Goal: Information Seeking & Learning: Learn about a topic

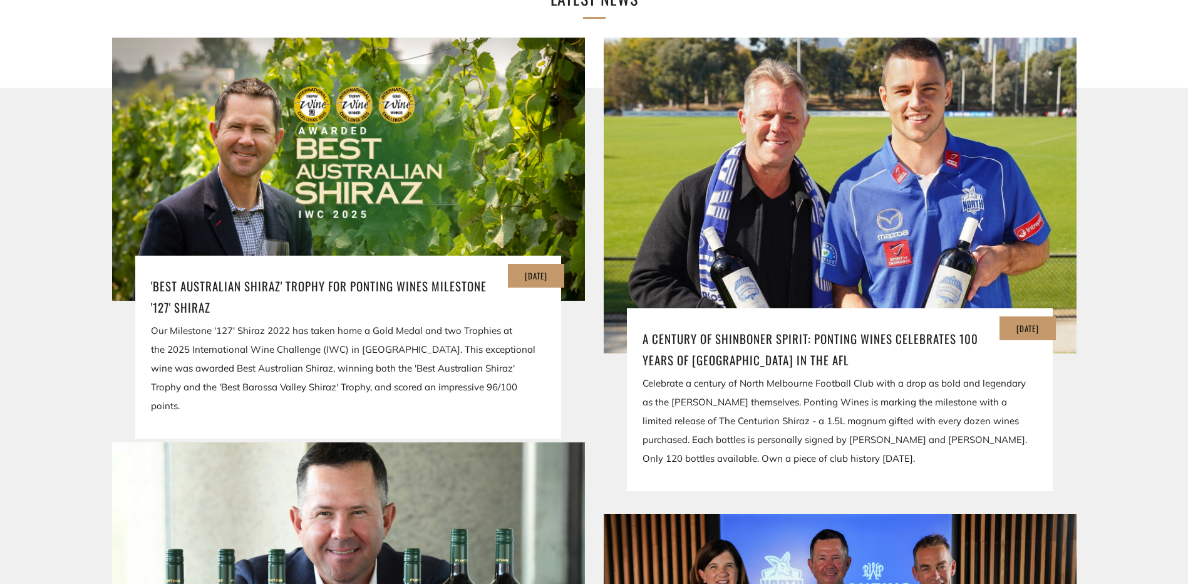
scroll to position [2255, 0]
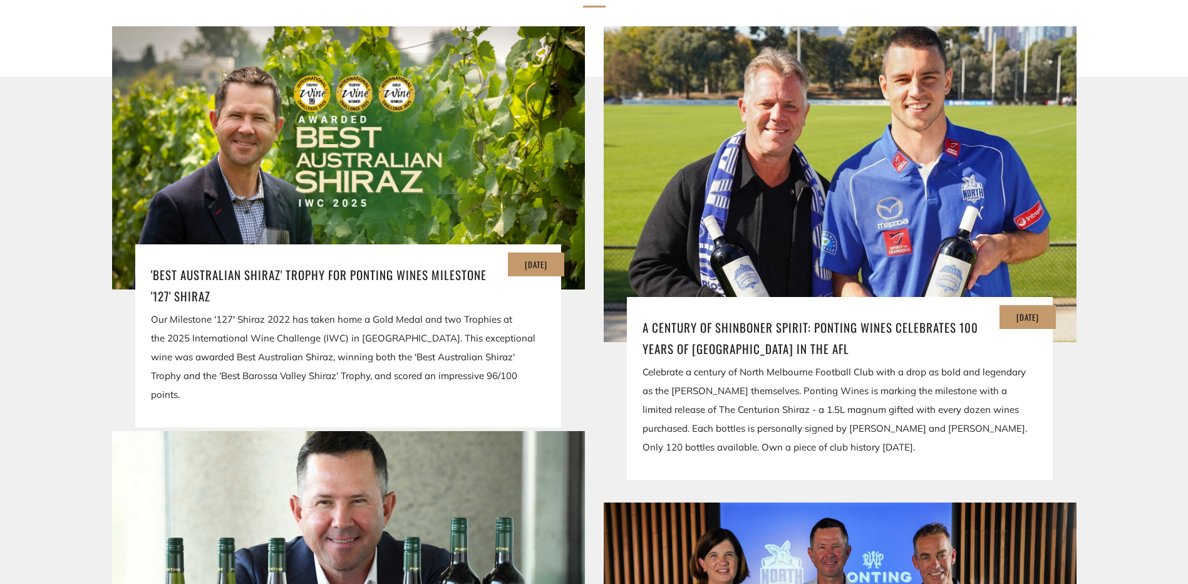
click at [919, 384] on div "Celebrate a century of North Melbourne Football Club with a drop as bold and le…" at bounding box center [840, 410] width 395 height 94
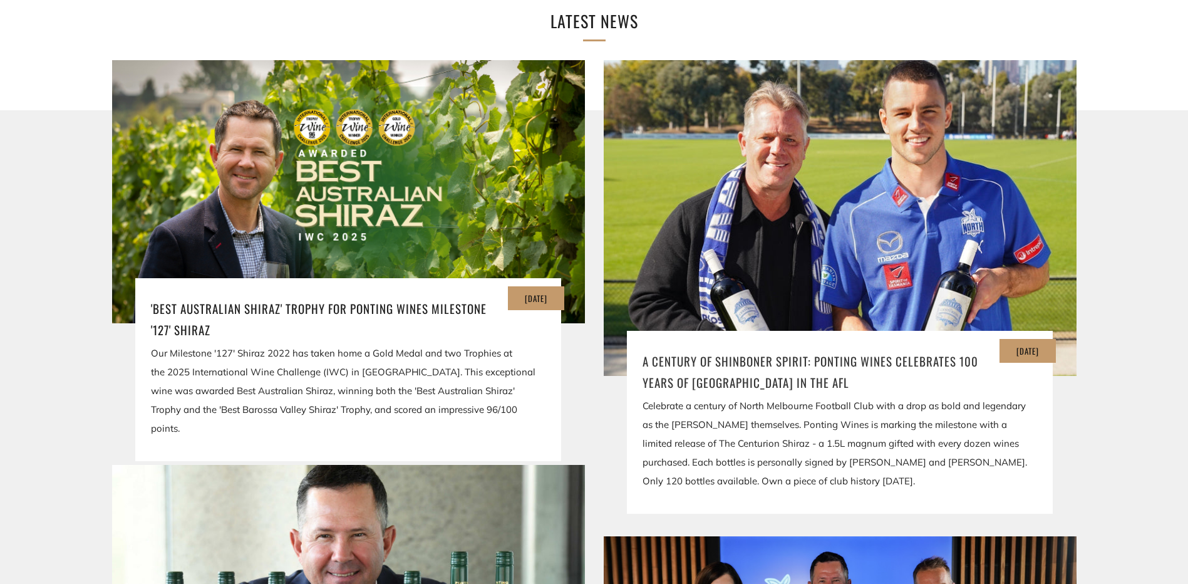
click at [774, 350] on h3 "A Century of Shinboner Spirit: Ponting Wines Celebrates 100 Years of North Melb…" at bounding box center [840, 371] width 395 height 43
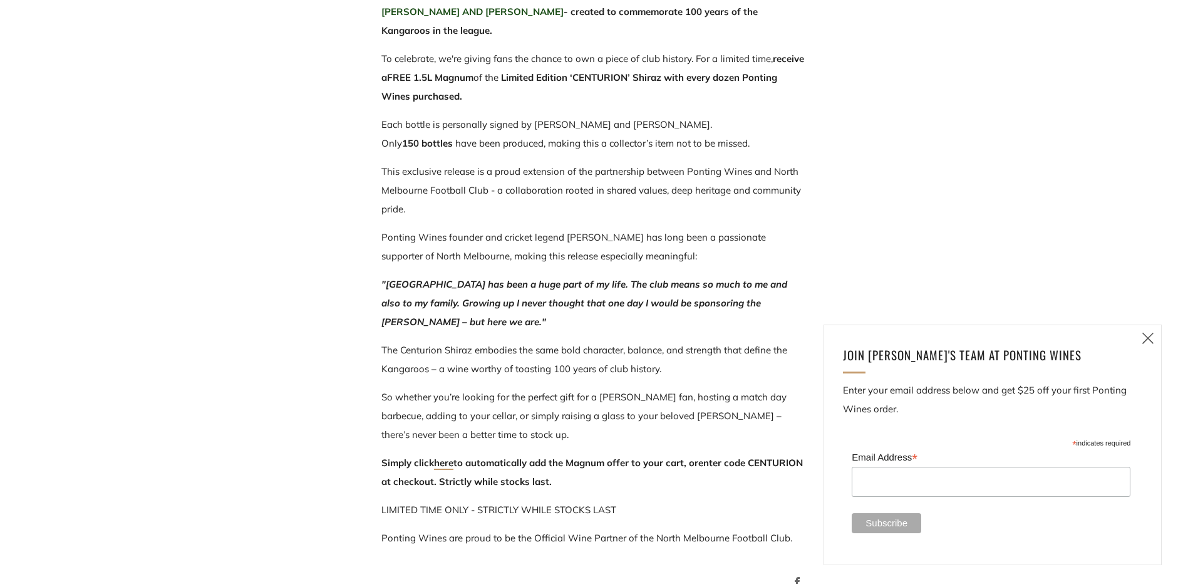
scroll to position [689, 0]
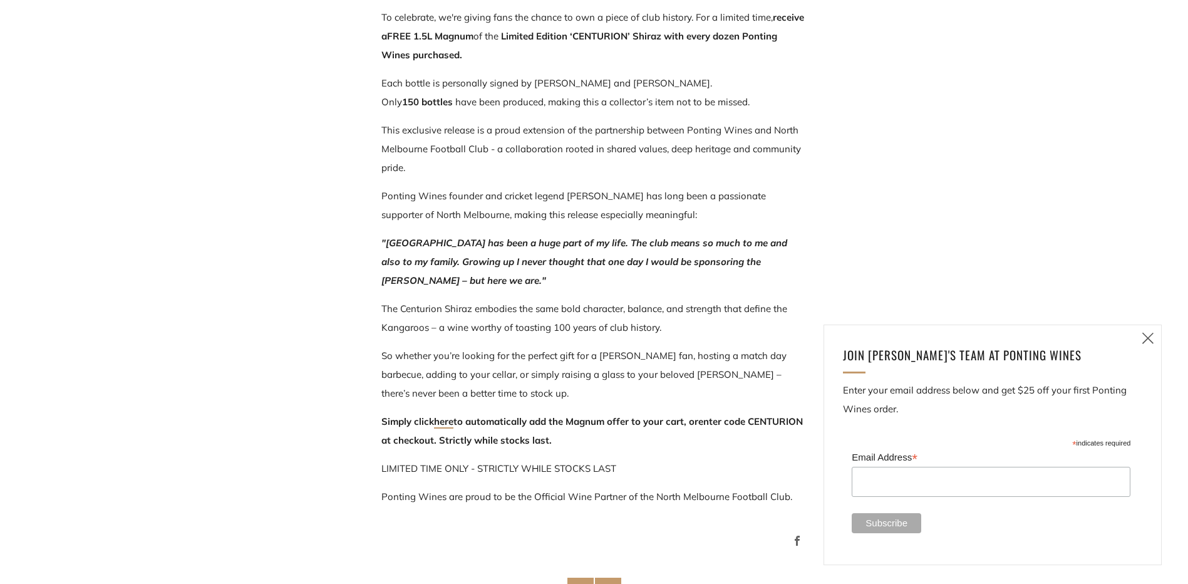
drag, startPoint x: 1154, startPoint y: 329, endPoint x: 1144, endPoint y: 338, distance: 12.9
click at [1154, 329] on link "Close (esc)" at bounding box center [1148, 338] width 26 height 26
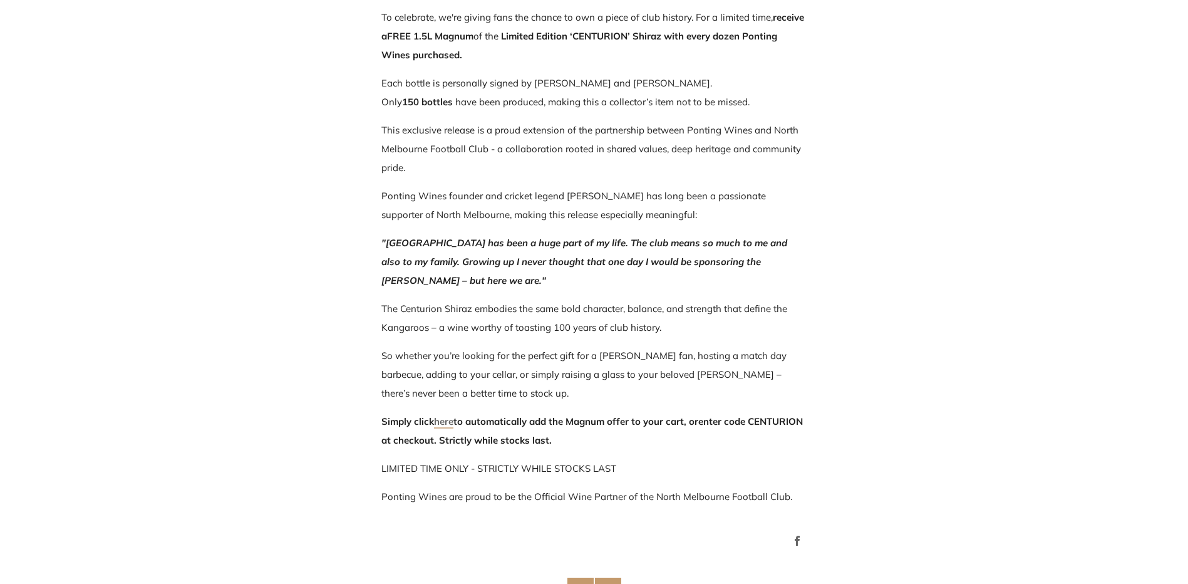
click at [450, 422] on link "here" at bounding box center [443, 421] width 19 height 13
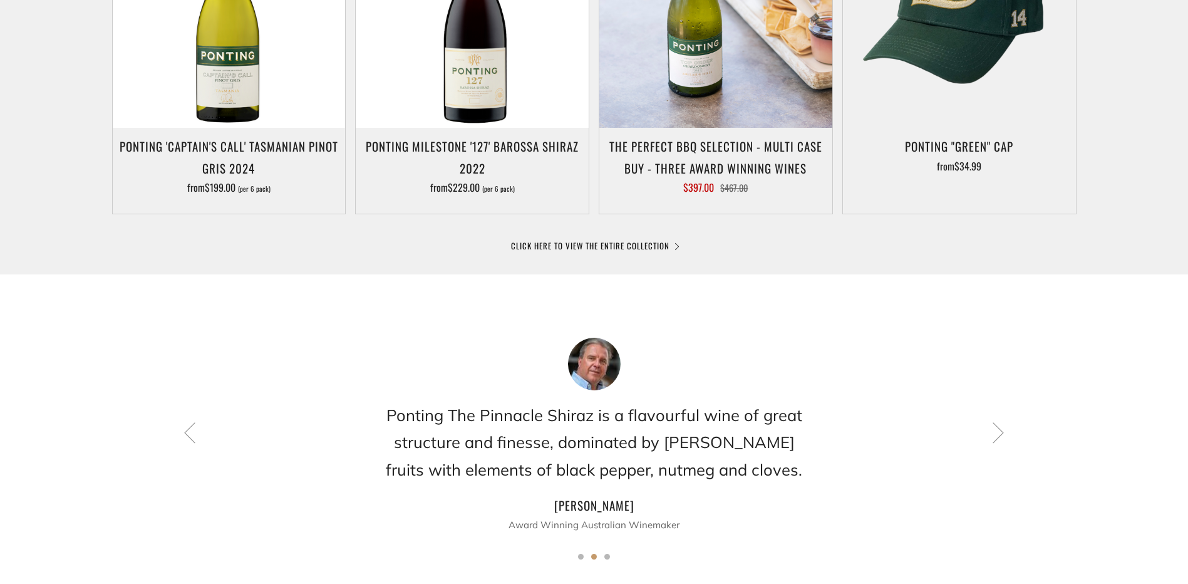
scroll to position [814, 0]
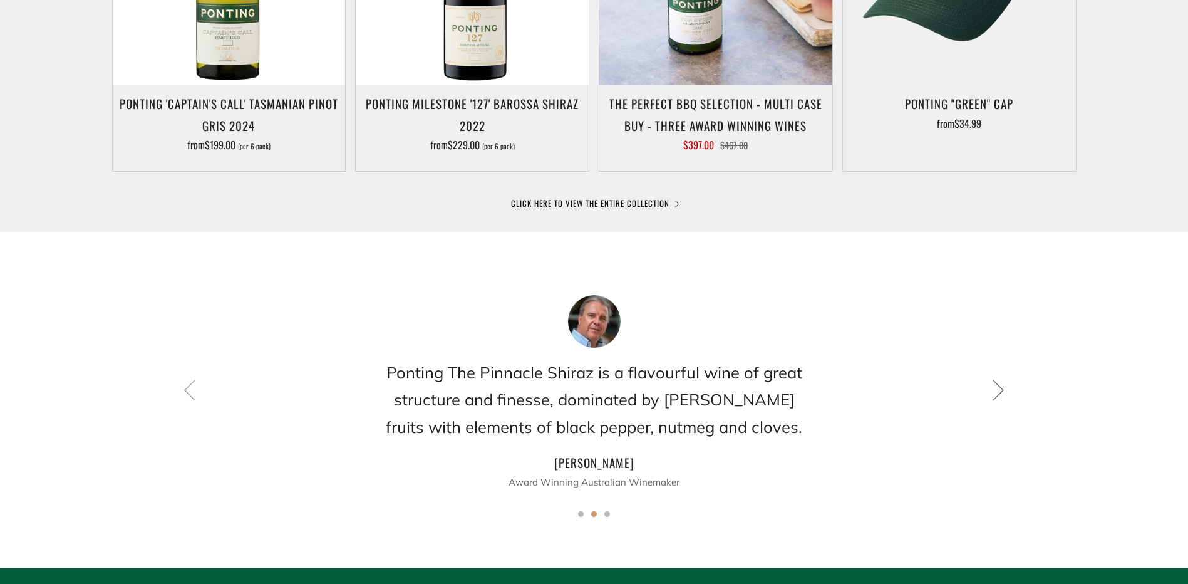
click at [996, 395] on icon at bounding box center [998, 389] width 21 height 21
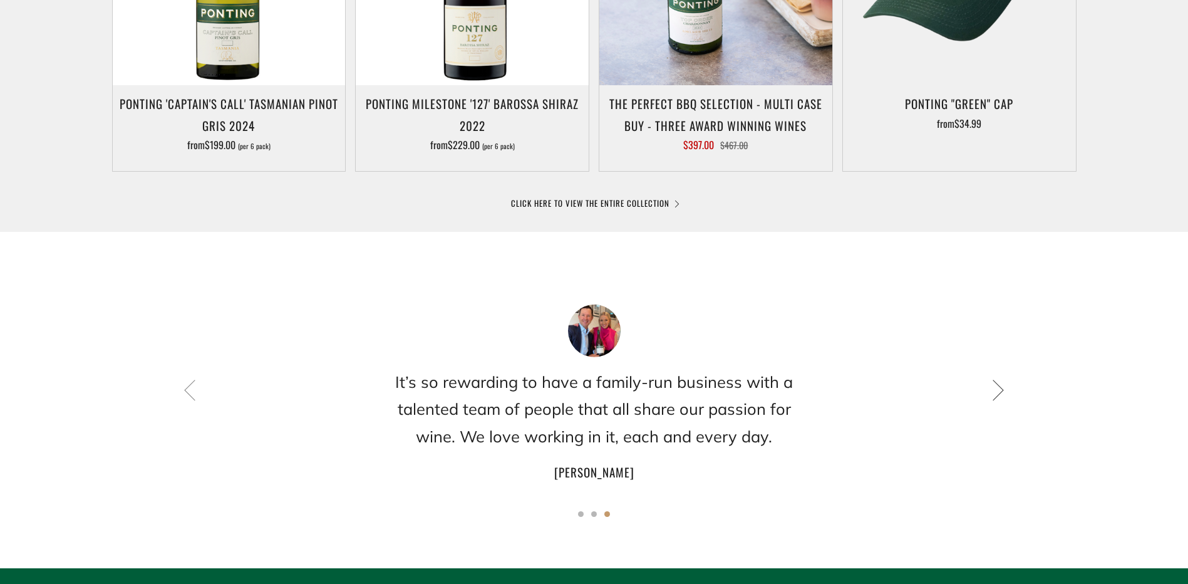
click at [996, 395] on icon at bounding box center [998, 389] width 21 height 21
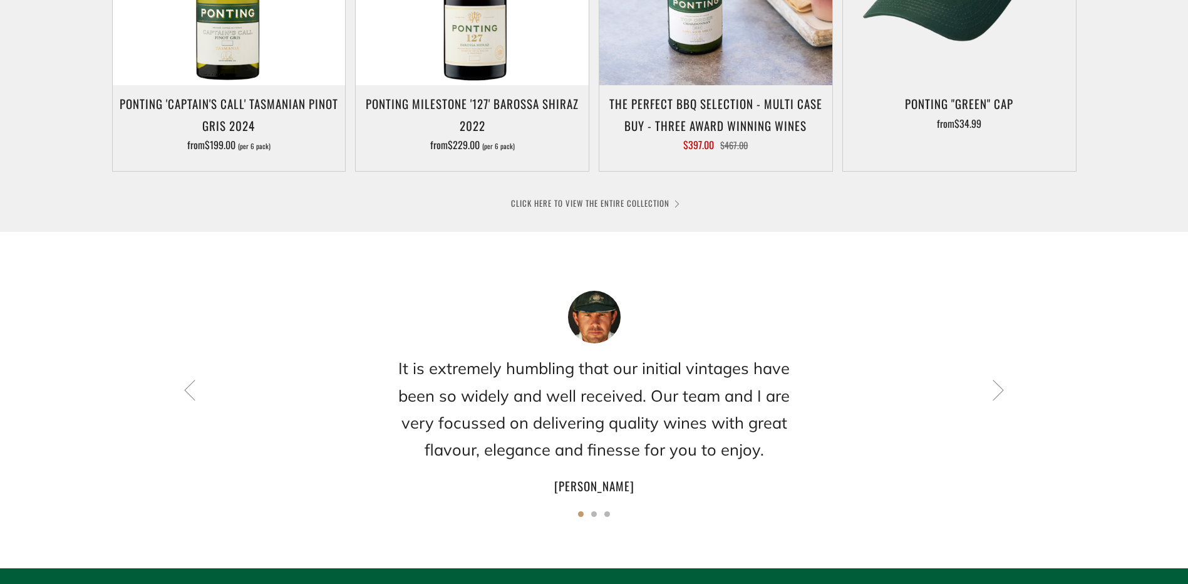
click at [672, 203] on link "CLICK HERE TO VIEW THE ENTIRE COLLECTION" at bounding box center [594, 203] width 167 height 13
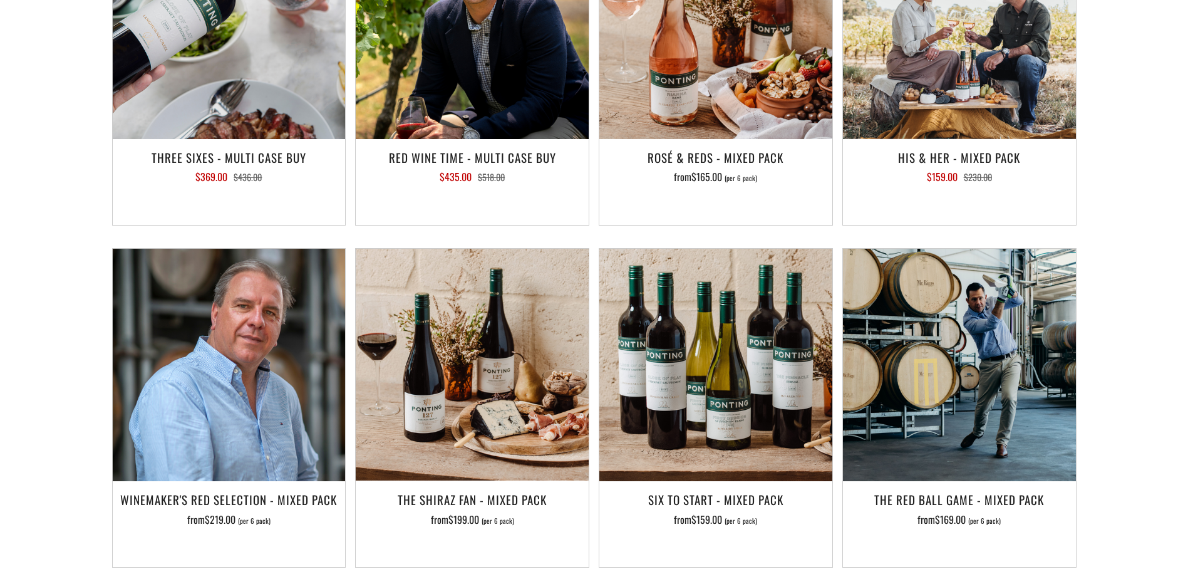
scroll to position [1879, 0]
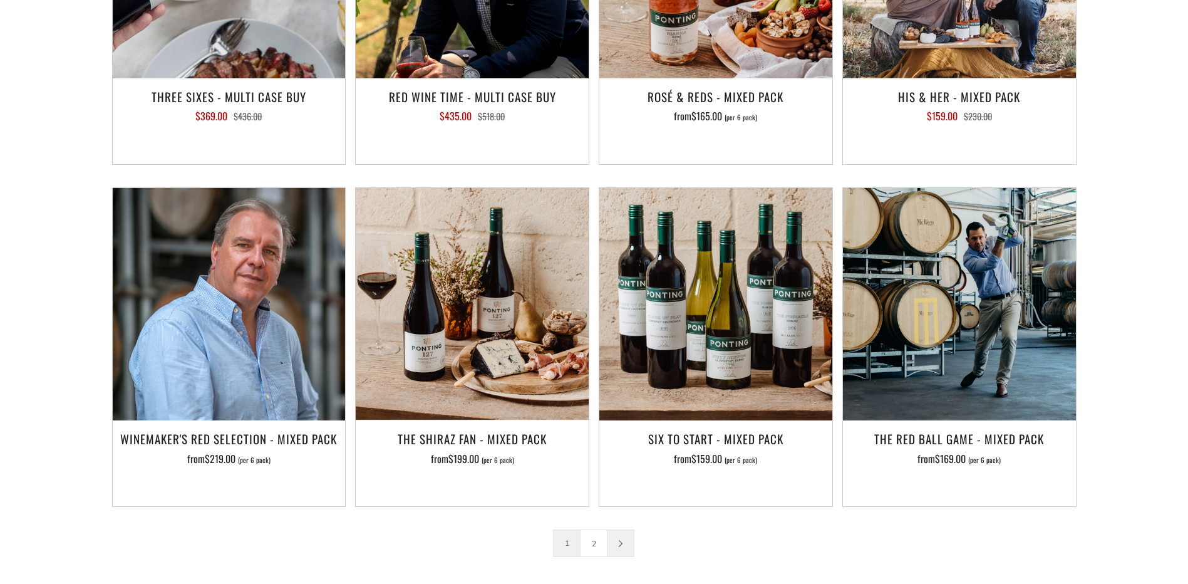
click at [621, 530] on link at bounding box center [621, 543] width 26 height 26
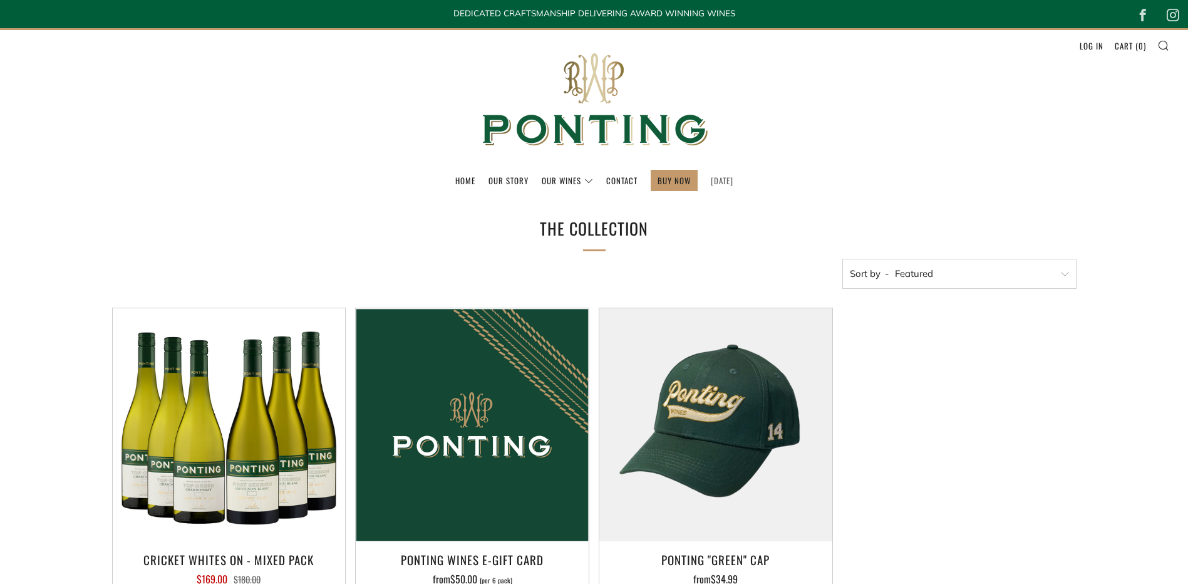
click at [714, 176] on link "[DATE]" at bounding box center [722, 180] width 23 height 20
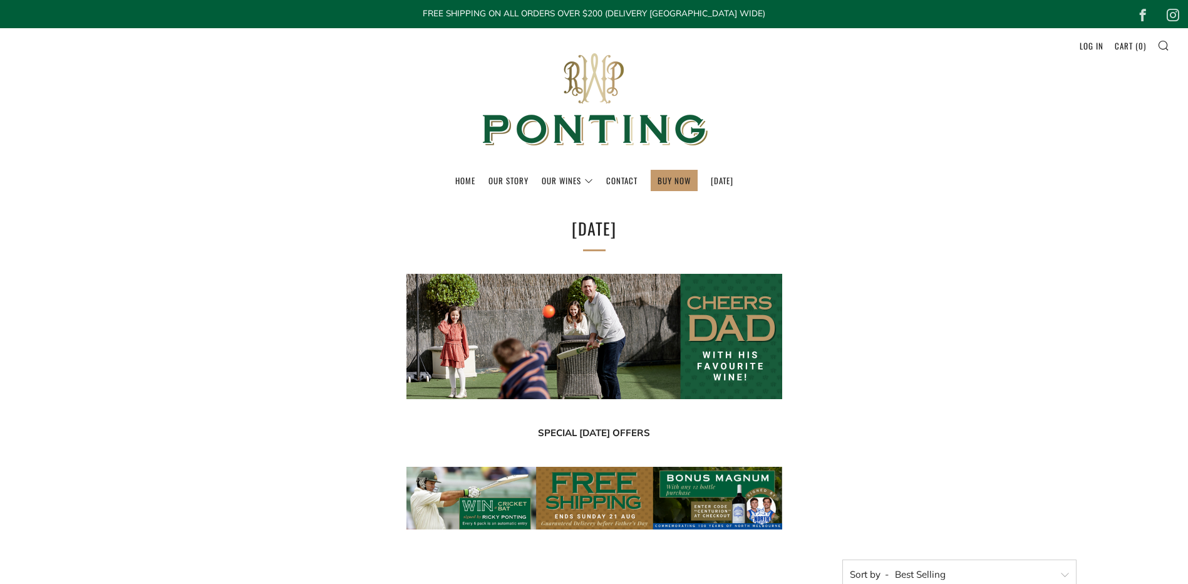
select select "best-selling"
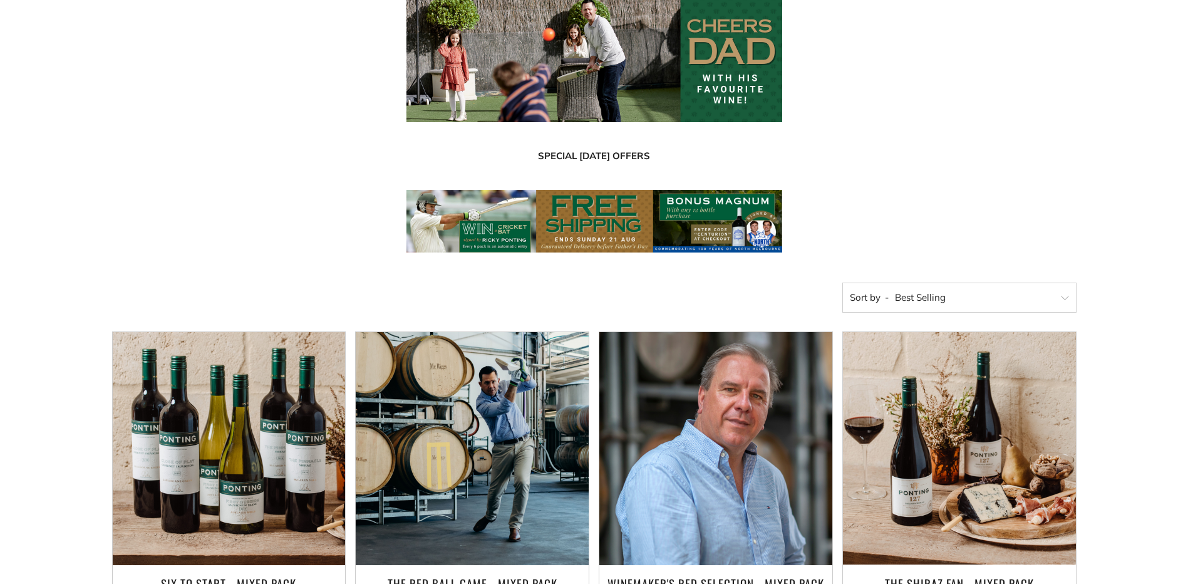
scroll to position [313, 0]
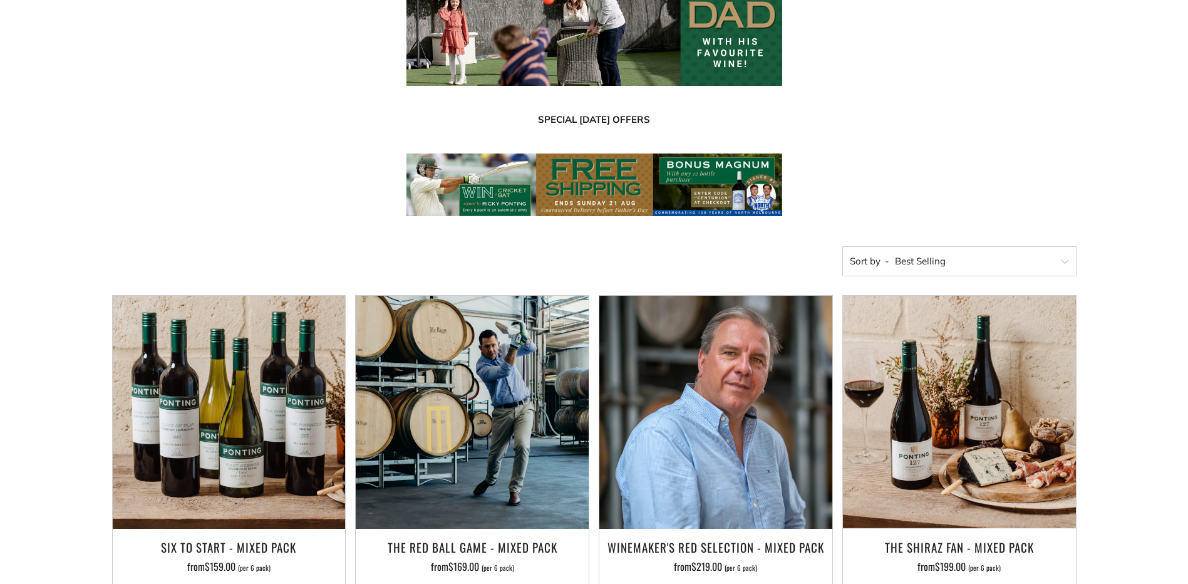
click at [743, 193] on img at bounding box center [595, 184] width 376 height 63
click at [703, 166] on img at bounding box center [595, 184] width 376 height 63
click at [702, 166] on img at bounding box center [595, 184] width 376 height 63
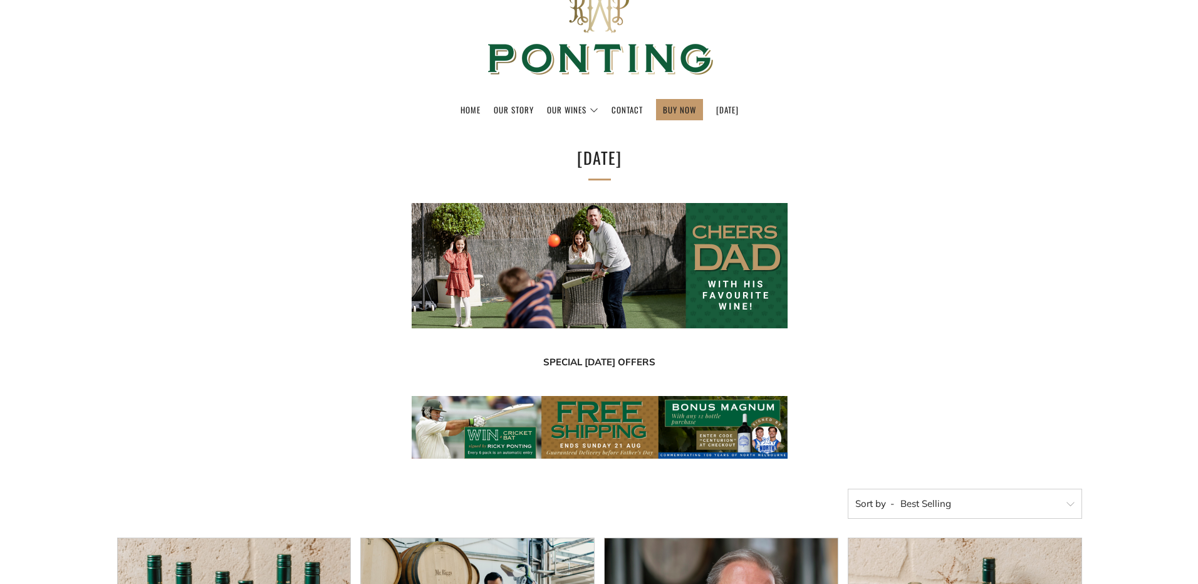
scroll to position [0, 0]
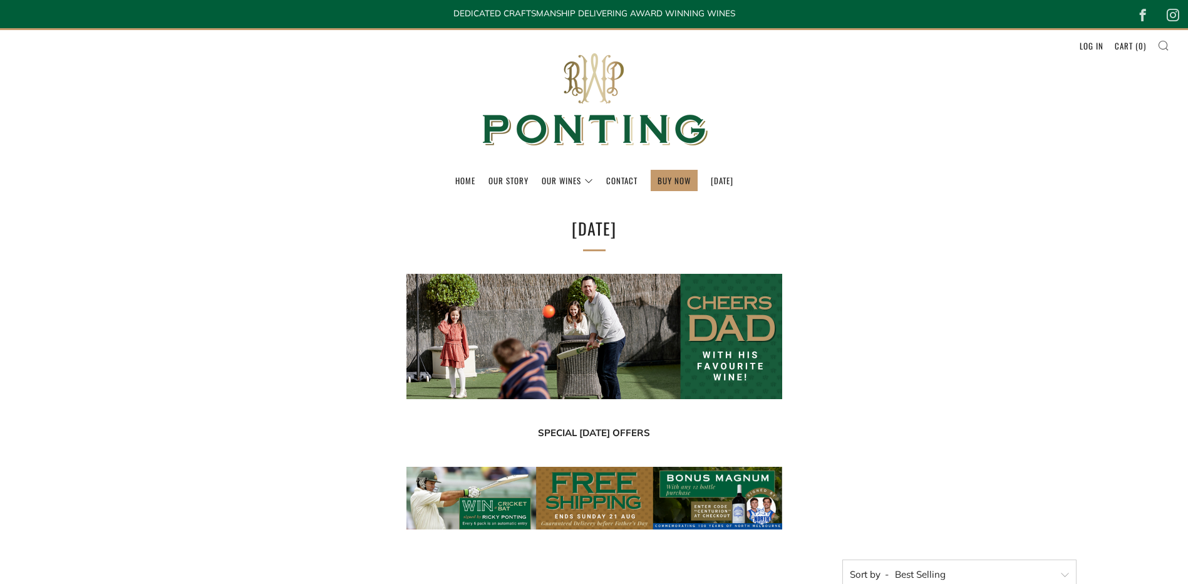
click at [1165, 46] on icon at bounding box center [1164, 44] width 12 height 11
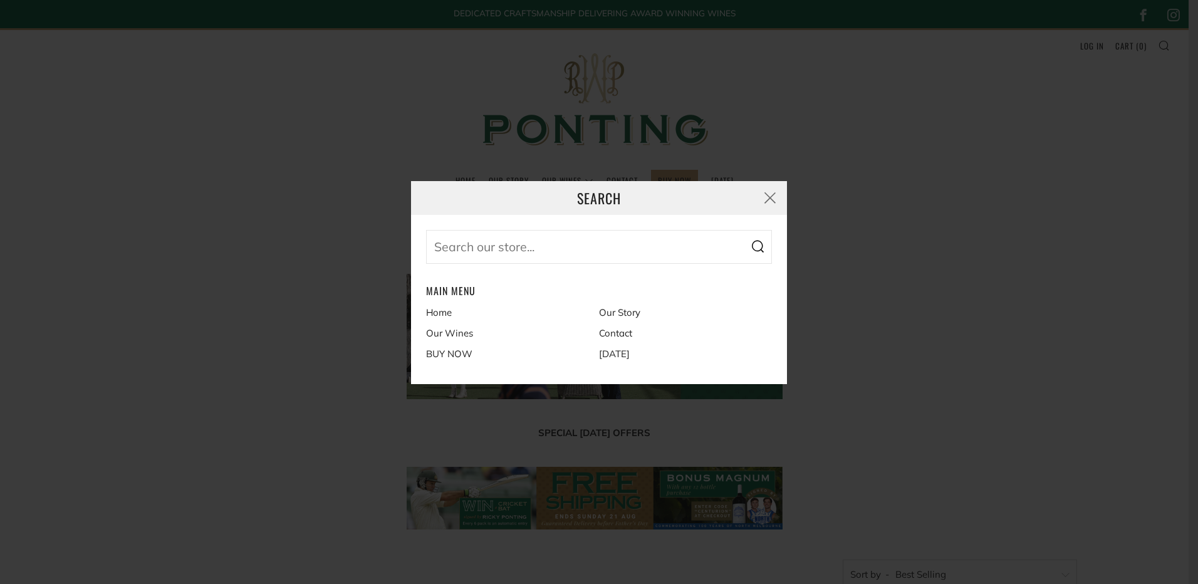
click at [529, 247] on input "Search our store..." at bounding box center [599, 247] width 346 height 34
type input "north melbourne"
click at [743, 230] on button "Search" at bounding box center [757, 247] width 29 height 34
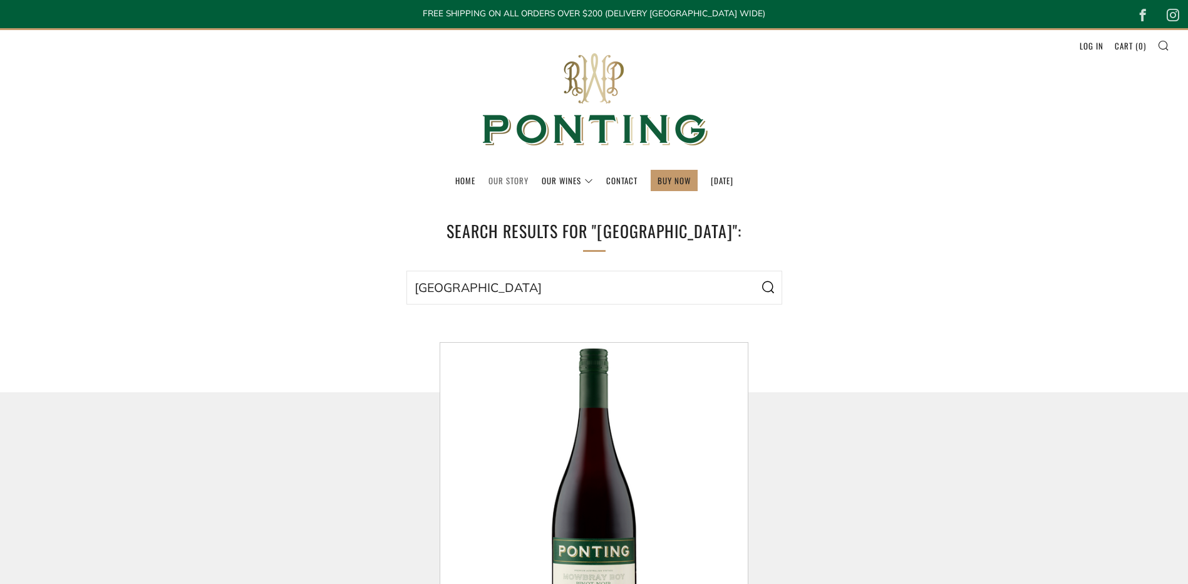
click at [495, 176] on link "Our Story" at bounding box center [509, 180] width 40 height 20
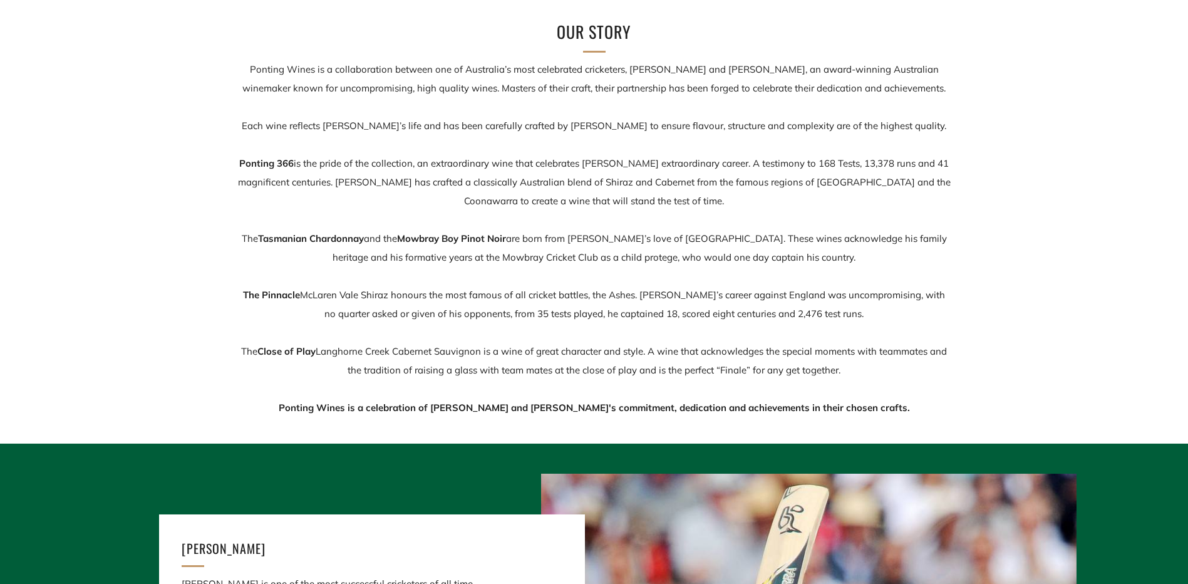
scroll to position [63, 0]
